Goal: Task Accomplishment & Management: Use online tool/utility

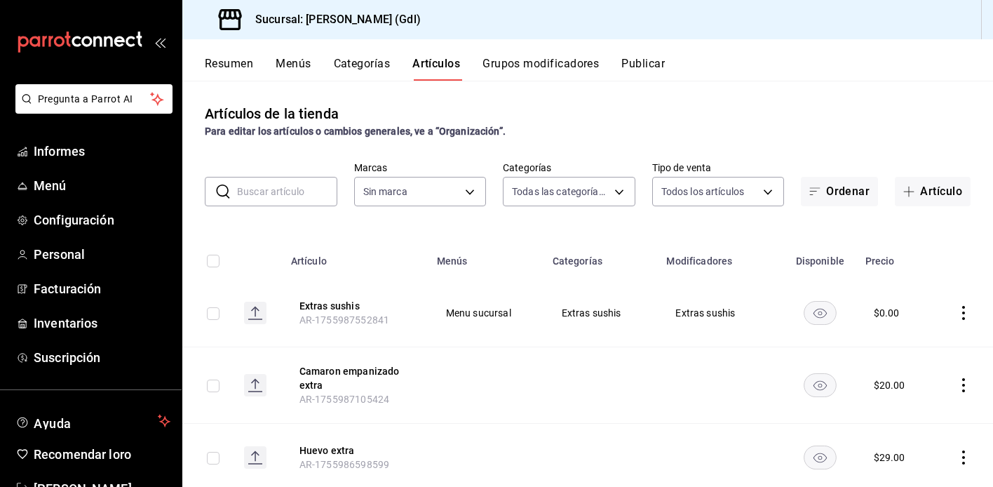
type input "2763b4a7-e713-4b6f-8a23-7f8100a9d85a,16aaf3e0-6d96-4c83-9f95-dc24882ba607,bc5b6…"
type input "6fd69e6a-955c-4f59-8acf-4dd6ddfd9a94"
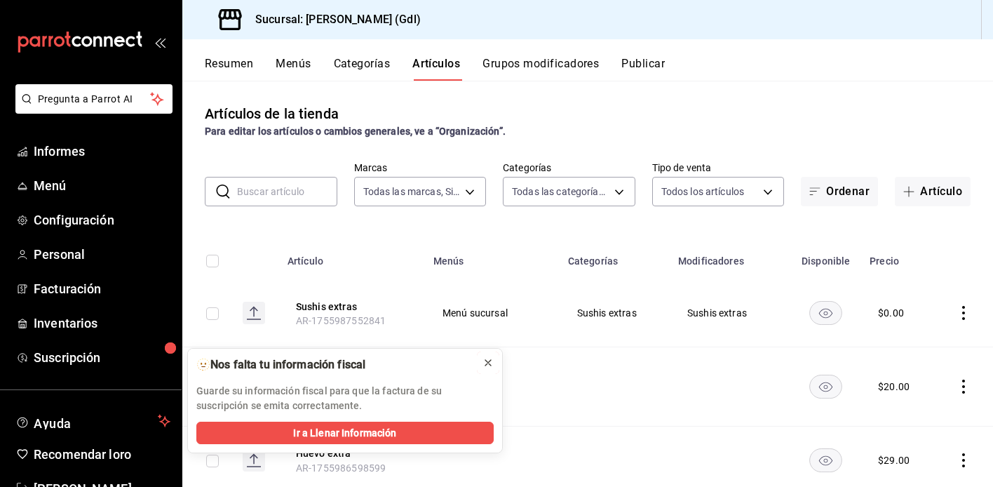
click at [489, 356] on div at bounding box center [487, 363] width 11 height 14
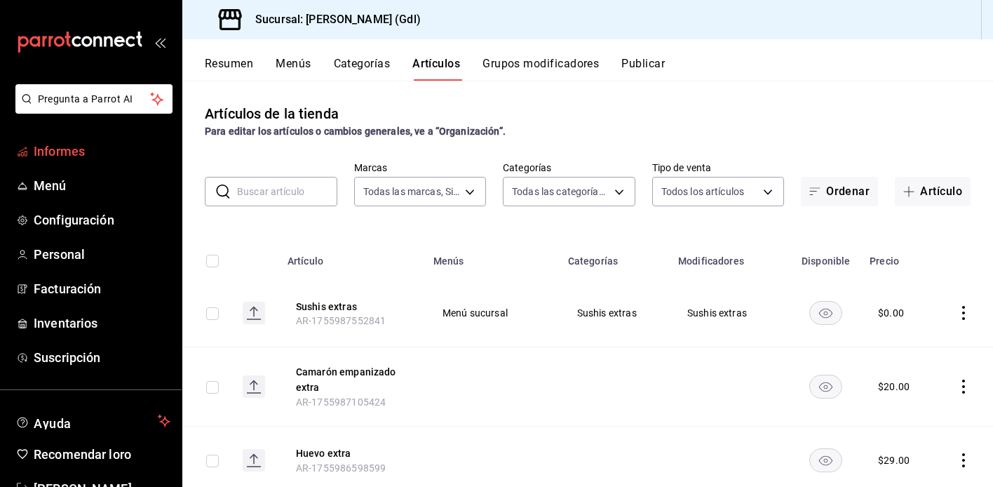
click at [93, 148] on span "Informes" at bounding box center [102, 151] width 137 height 19
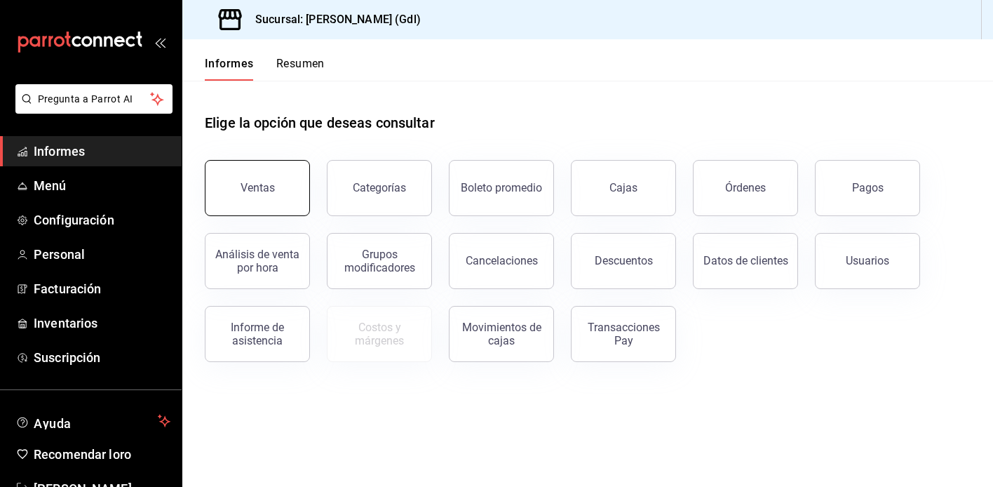
click at [273, 192] on button "Ventas" at bounding box center [257, 188] width 105 height 56
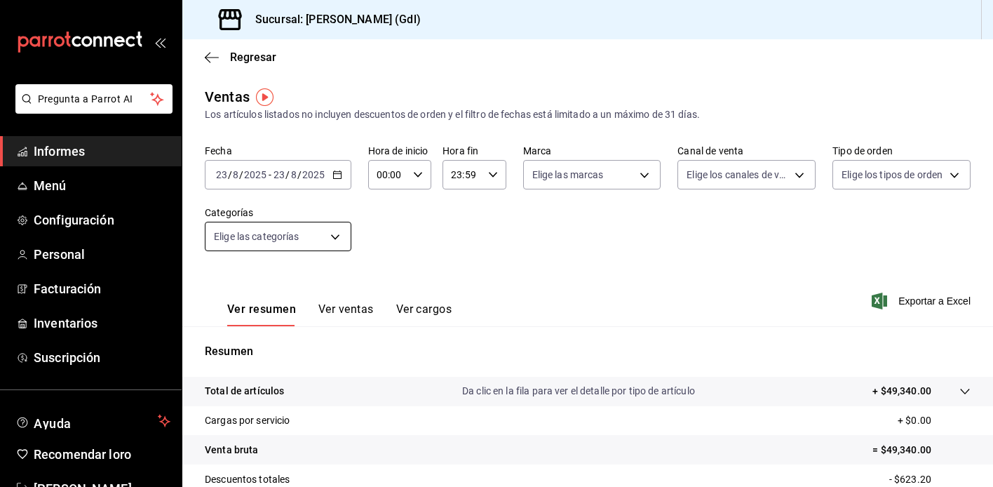
click at [316, 233] on body "Pregunta a Parrot AI Informes Menú Configuración Personal Facturación Inventari…" at bounding box center [496, 243] width 993 height 487
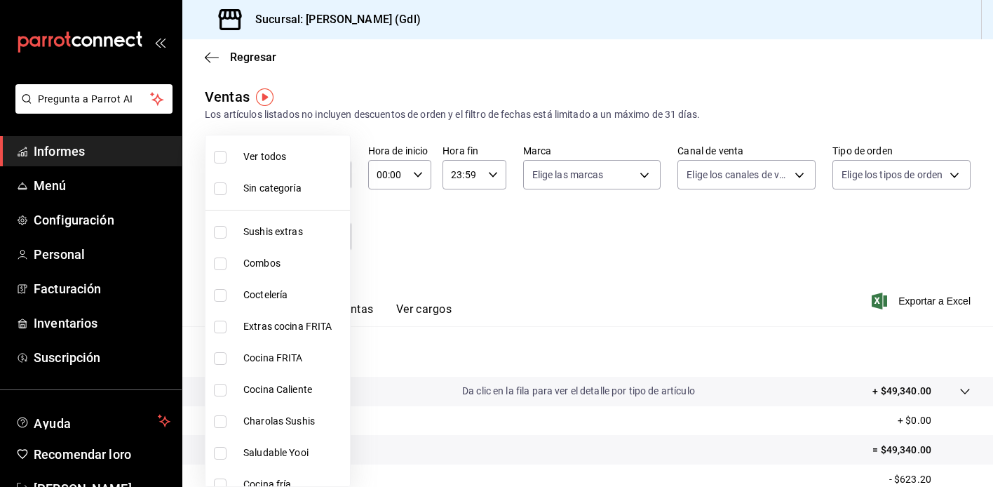
click at [289, 449] on font "Saludable Yooi" at bounding box center [275, 452] width 65 height 11
type input "eb4eea0a-9879-4d5f-8775-adfb7cc7c812"
checkbox input "true"
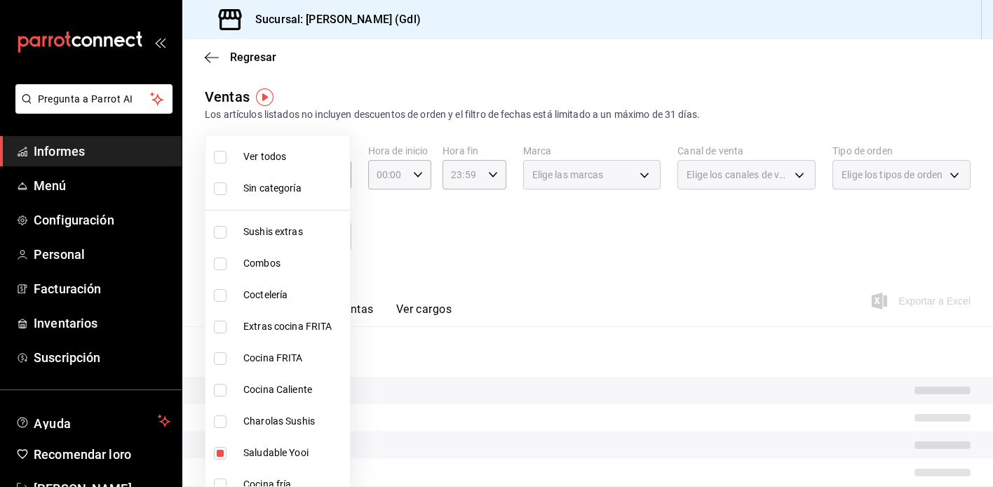
click at [641, 177] on div at bounding box center [496, 243] width 993 height 487
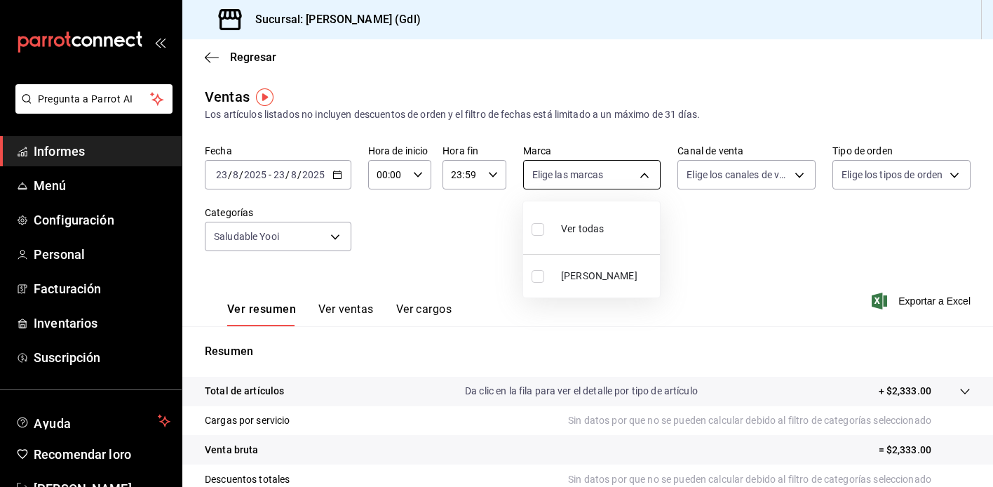
click at [644, 175] on body "Pregunta a Parrot AI Informes Menú Configuración Personal Facturación Inventari…" at bounding box center [496, 243] width 993 height 487
click at [596, 236] on div "Ver todos" at bounding box center [568, 227] width 72 height 30
type input "6fd69e6a-955c-4f59-8acf-4dd6ddfd9a94"
checkbox input "true"
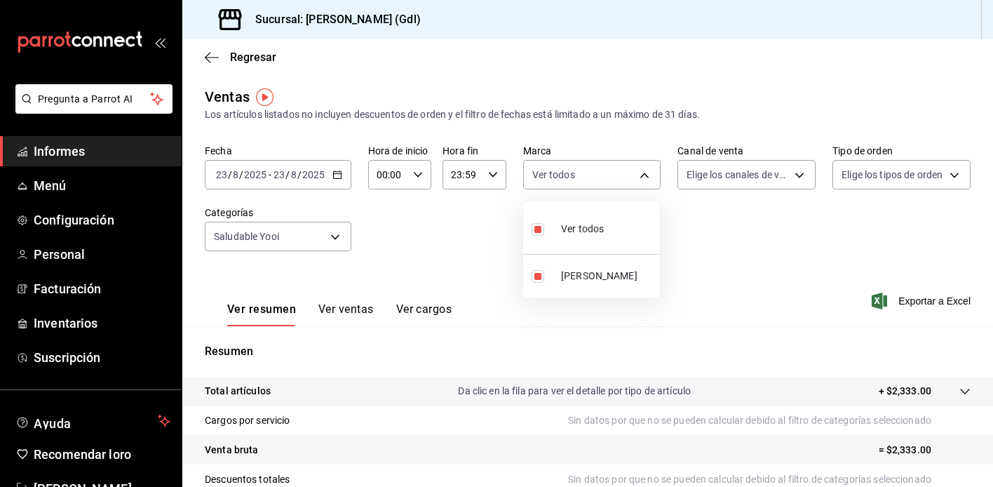
click at [785, 175] on div at bounding box center [496, 243] width 993 height 487
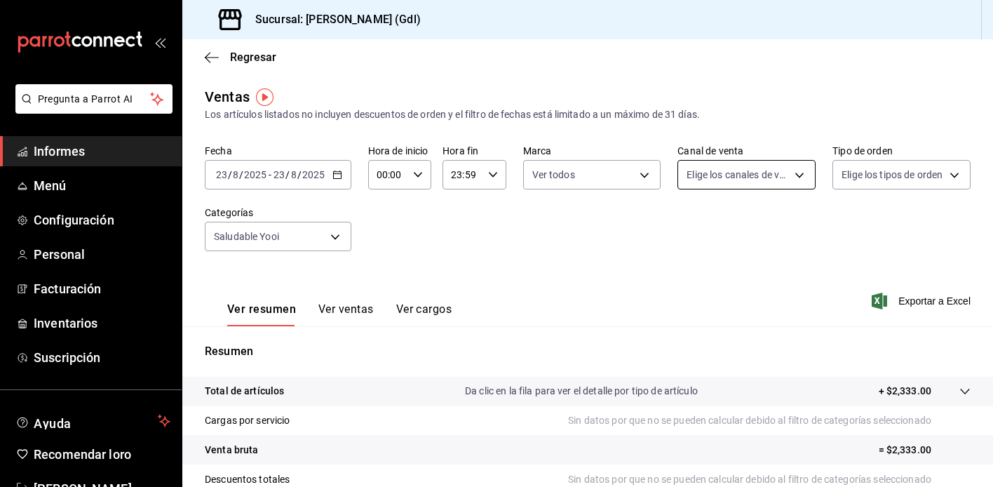
click at [752, 180] on body "Pregunta a Parrot AI Informes Menú Configuración Personal Facturación Inventari…" at bounding box center [496, 243] width 993 height 487
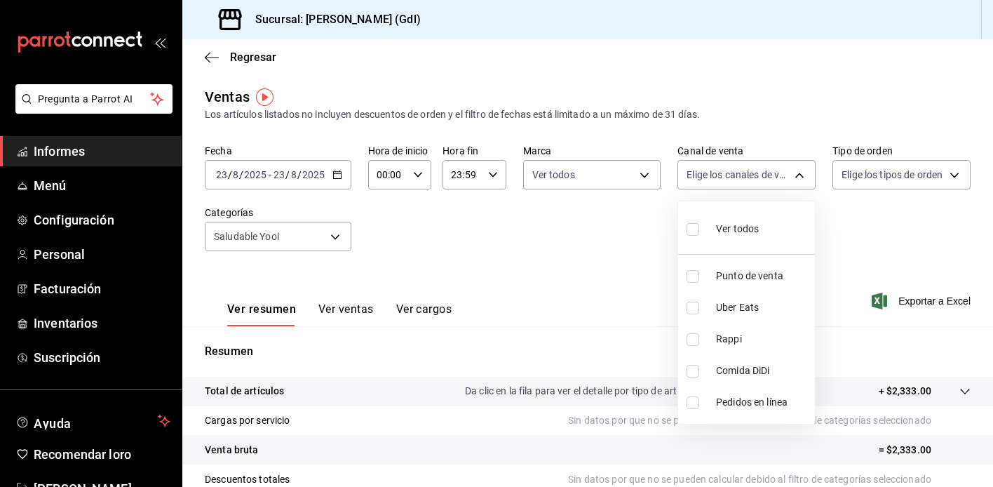
click at [720, 228] on font "Ver todos" at bounding box center [737, 228] width 43 height 11
type input "PARROT,UBER_EATS,RAPPI,DIDI_FOOD,ONLINE"
checkbox input "true"
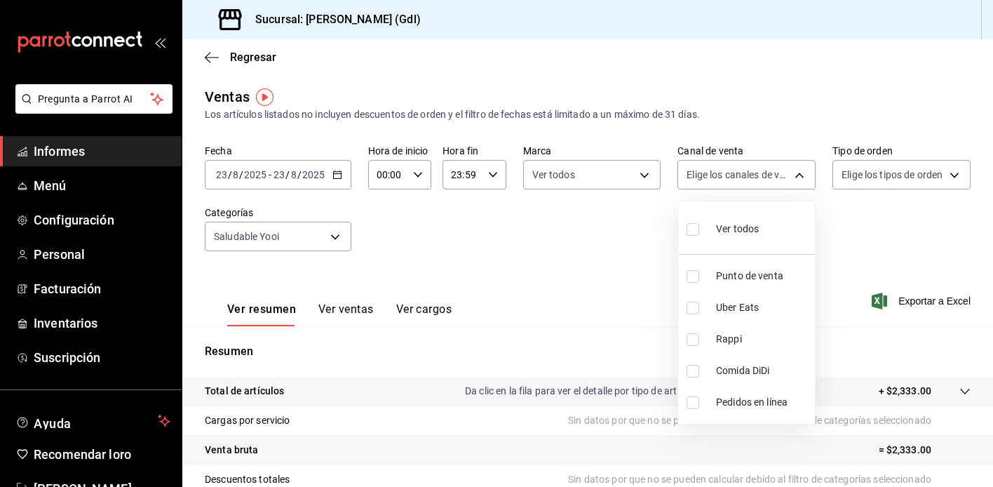
checkbox input "true"
click at [890, 184] on div at bounding box center [496, 243] width 993 height 487
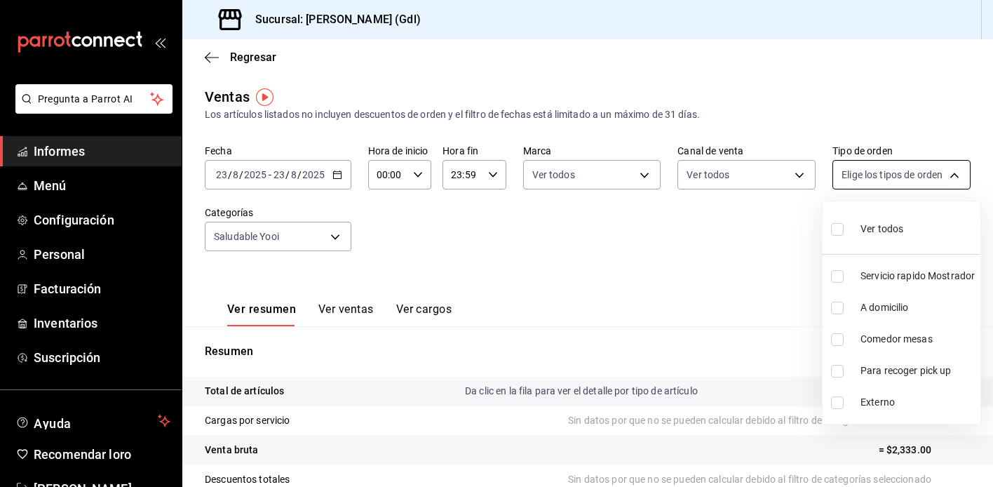
click at [883, 181] on body "Pregunta a Parrot AI Informes Menú Configuración Personal Facturación Inventari…" at bounding box center [496, 243] width 993 height 487
click at [865, 228] on font "Ver todos" at bounding box center [881, 228] width 43 height 11
type input "8cfaacb5-1db1-44ec-8bcc-693a17e2f6a8,3d68beb2-3c43-4c8d-bcb9-a89cc5aad6d3,5e5c1…"
checkbox input "true"
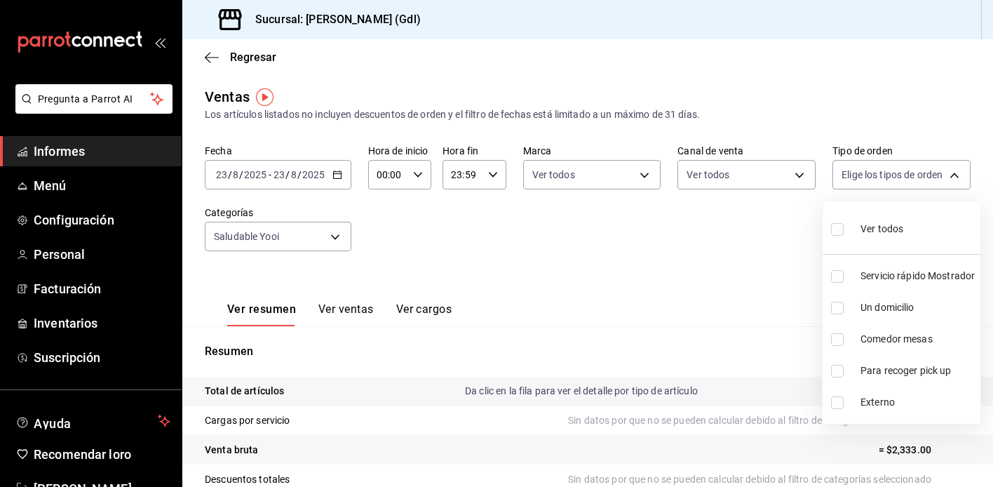
checkbox input "true"
click at [670, 255] on div at bounding box center [496, 243] width 993 height 487
